Goal: Transaction & Acquisition: Purchase product/service

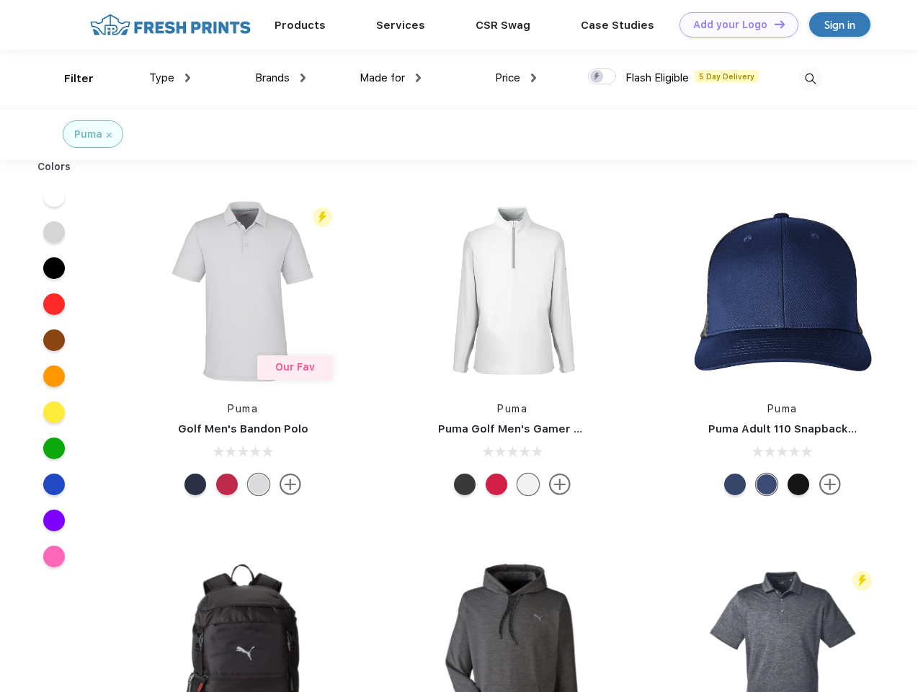
scroll to position [1, 0]
click at [734, 25] on link "Add your Logo Design Tool" at bounding box center [739, 24] width 119 height 25
click at [0, 0] on div "Design Tool" at bounding box center [0, 0] width 0 height 0
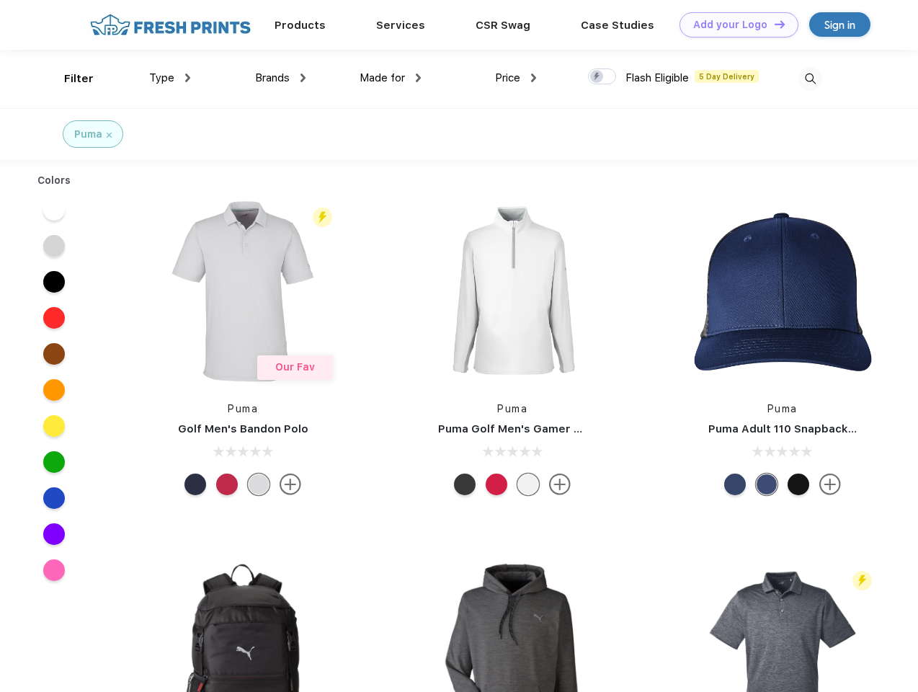
click at [773, 24] on link "Add your Logo Design Tool" at bounding box center [739, 24] width 119 height 25
click at [69, 79] on div "Filter" at bounding box center [79, 79] width 30 height 17
click at [170, 78] on span "Type" at bounding box center [161, 77] width 25 height 13
click at [280, 78] on span "Brands" at bounding box center [272, 77] width 35 height 13
click at [391, 78] on span "Made for" at bounding box center [382, 77] width 45 height 13
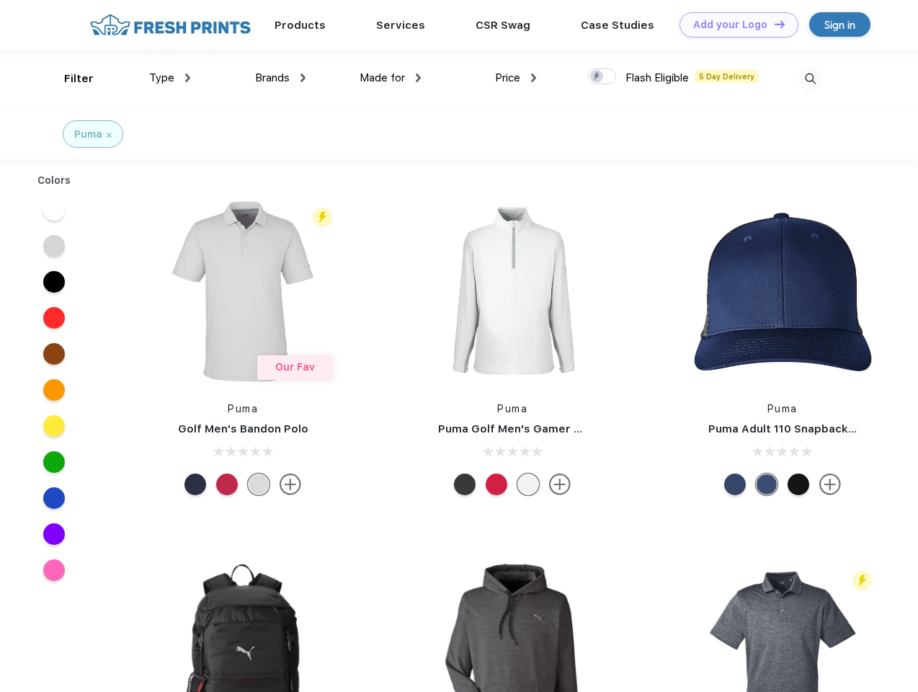
click at [516, 78] on span "Price" at bounding box center [507, 77] width 25 height 13
click at [603, 77] on div at bounding box center [602, 76] width 28 height 16
click at [597, 77] on input "checkbox" at bounding box center [592, 72] width 9 height 9
click at [810, 79] on img at bounding box center [811, 79] width 24 height 24
